Goal: Information Seeking & Learning: Learn about a topic

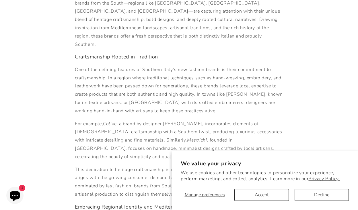
scroll to position [148, 0]
drag, startPoint x: 106, startPoint y: 115, endPoint x: 122, endPoint y: 116, distance: 16.4
click at [122, 120] on p "For example, Coliac , a brand by designer [PERSON_NAME], incorporates elements …" at bounding box center [179, 140] width 208 height 41
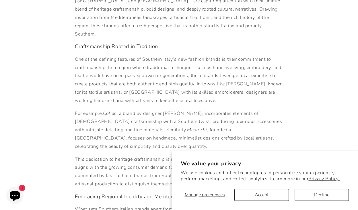
scroll to position [159, 0]
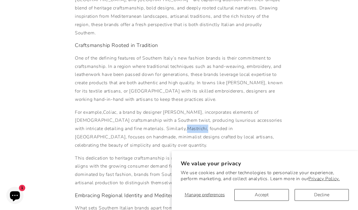
drag, startPoint x: 138, startPoint y: 120, endPoint x: 159, endPoint y: 120, distance: 20.6
click at [159, 120] on p "For example, Coliac , a brand by designer [PERSON_NAME], incorporates elements …" at bounding box center [179, 128] width 208 height 41
copy p "Mastrichi ,"
